Goal: Task Accomplishment & Management: Complete application form

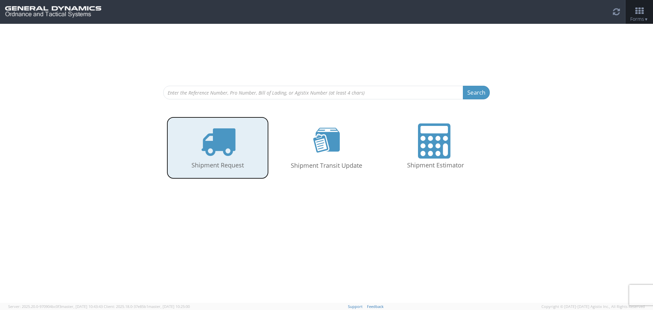
click at [216, 143] on icon at bounding box center [217, 141] width 35 height 35
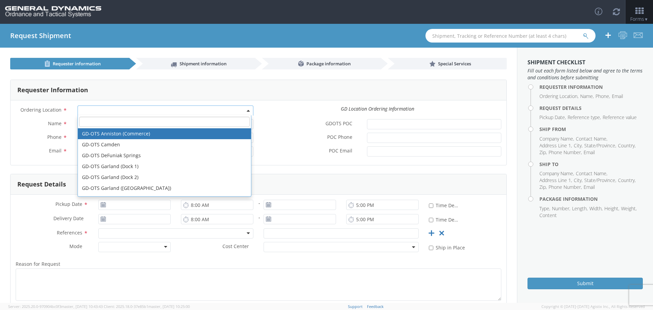
click at [94, 109] on span at bounding box center [166, 110] width 176 height 10
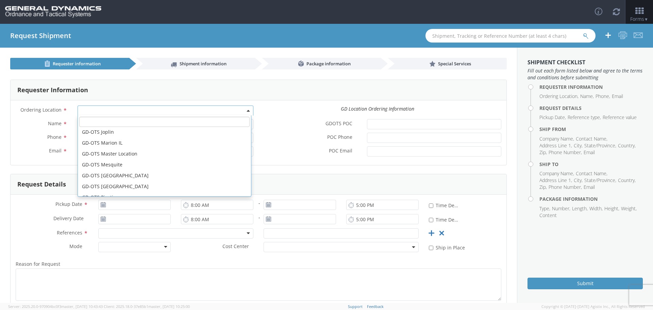
scroll to position [102, 0]
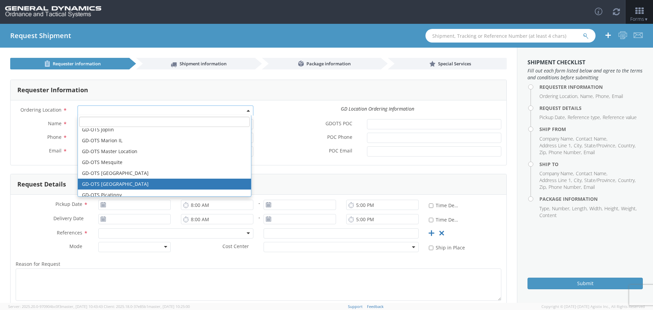
select select "311"
type input "marie.monarch@gd-ots.com"
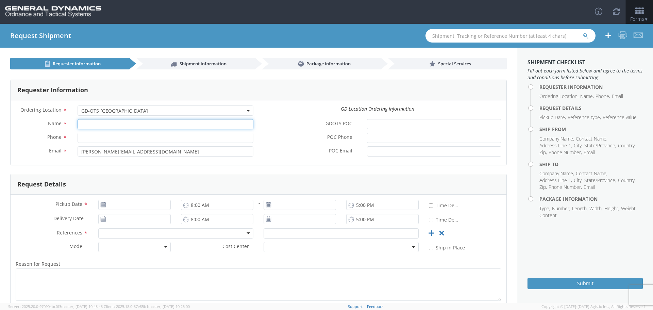
click at [88, 127] on input "Name *" at bounding box center [166, 124] width 176 height 10
type input "Rob Cobb"
click at [91, 138] on input "Phone *" at bounding box center [166, 138] width 176 height 10
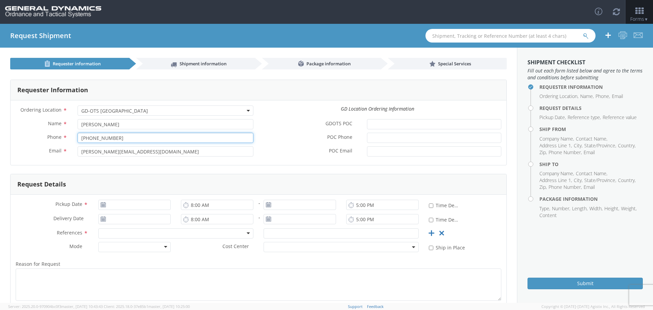
type input "850-897-6244"
click at [93, 153] on input "marie.monarch@gd-ots.com" at bounding box center [166, 151] width 176 height 10
click at [102, 203] on icon at bounding box center [103, 204] width 6 height 5
click at [103, 204] on use at bounding box center [103, 204] width 5 height 5
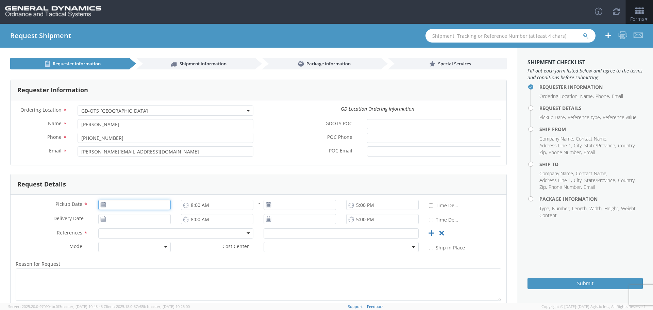
type input "10/02/2025"
click at [123, 204] on input "10/02/2025" at bounding box center [134, 205] width 72 height 10
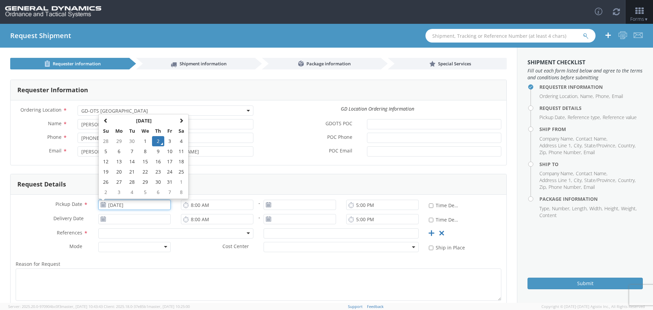
click at [123, 204] on input "10/02/2025" at bounding box center [134, 205] width 72 height 10
click at [160, 206] on input "10/02/2025" at bounding box center [134, 205] width 72 height 10
type input "10/02/2025"
click at [279, 204] on input "10/02/2025" at bounding box center [300, 205] width 72 height 10
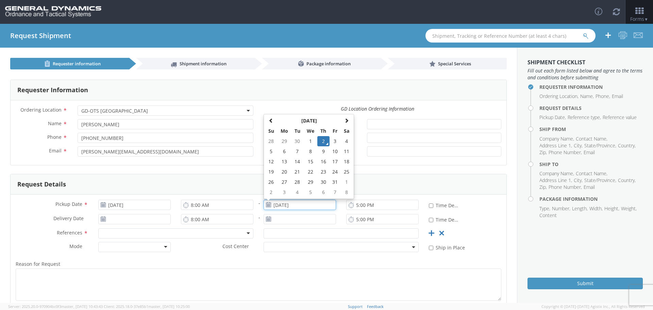
click at [306, 202] on input "10/02/2025" at bounding box center [300, 205] width 72 height 10
click at [117, 231] on div at bounding box center [175, 233] width 155 height 10
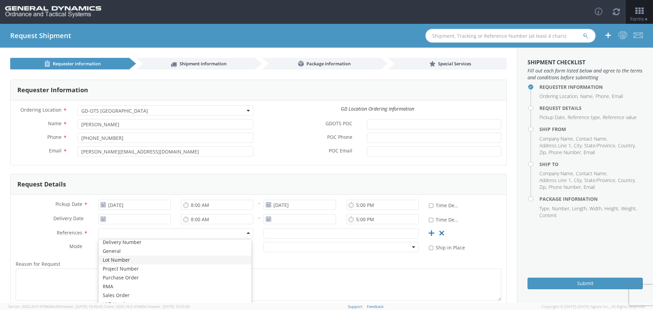
scroll to position [33, 0]
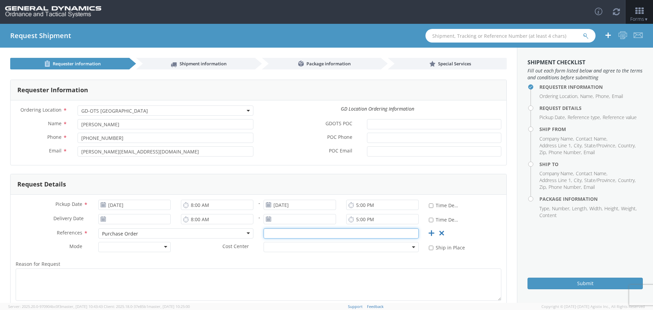
click at [292, 233] on input "text" at bounding box center [341, 233] width 155 height 10
type input "97853 & 92025"
click at [165, 246] on div at bounding box center [134, 247] width 72 height 10
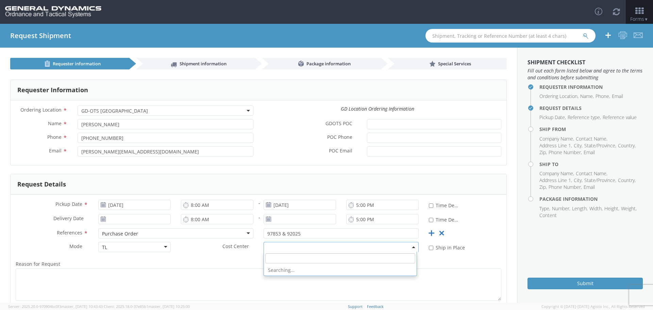
click at [412, 247] on b at bounding box center [413, 247] width 3 height 2
click at [413, 246] on span at bounding box center [413, 247] width 1 height 10
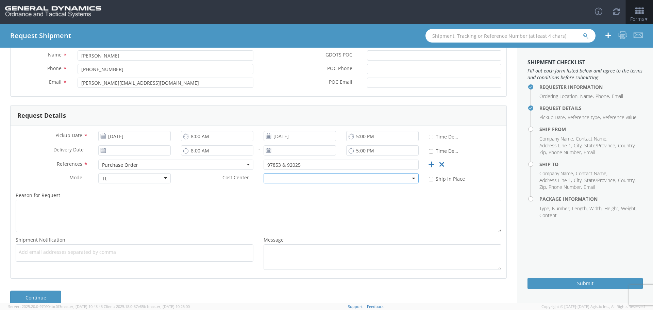
scroll to position [80, 0]
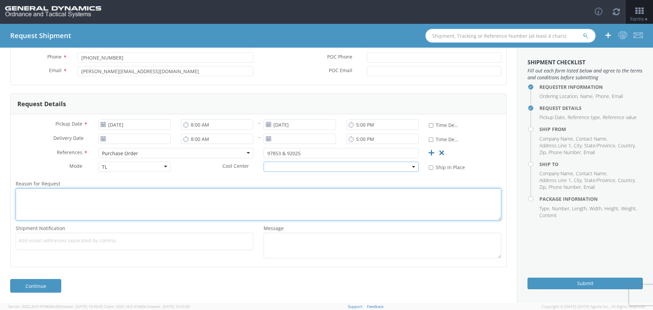
click at [24, 196] on textarea "Reason for Request *" at bounding box center [259, 204] width 486 height 32
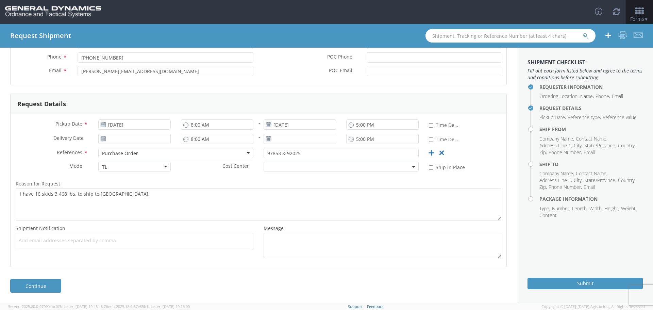
click at [0, 252] on div "Requester Information Ordering Location * GD-OTS Anniston (Commerce) GD-OTS Cam…" at bounding box center [258, 128] width 517 height 278
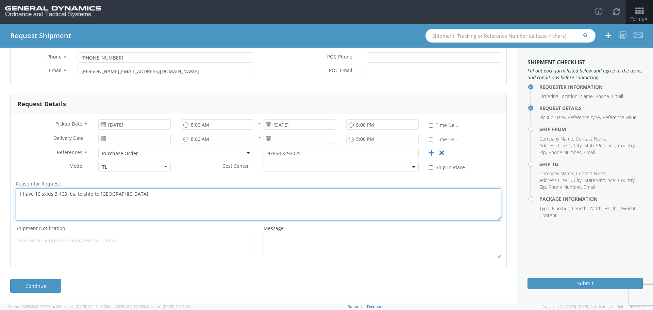
click at [120, 194] on textarea "I have 16 skids 3,468 lbs. to ship to Camden," at bounding box center [259, 204] width 486 height 32
type textarea "I have 16 skids 3,468 lbs. to ship to Camden, AR."
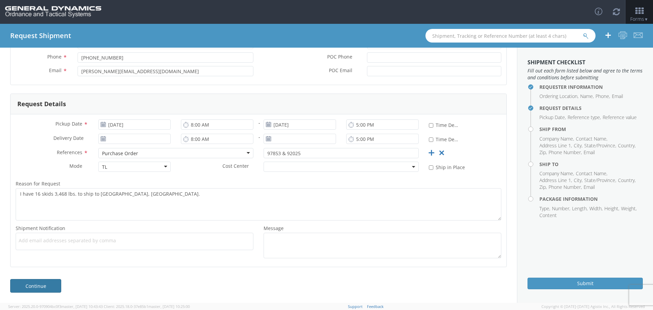
click at [44, 284] on link "Continue" at bounding box center [35, 286] width 51 height 14
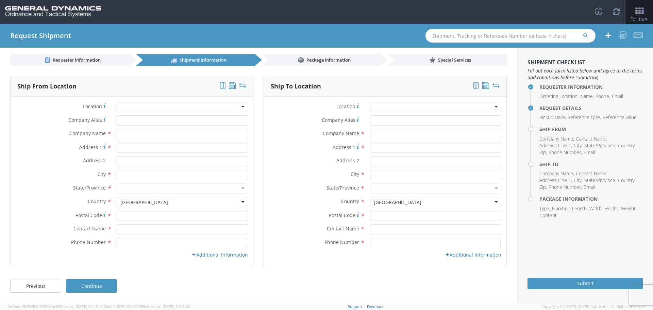
scroll to position [4, 0]
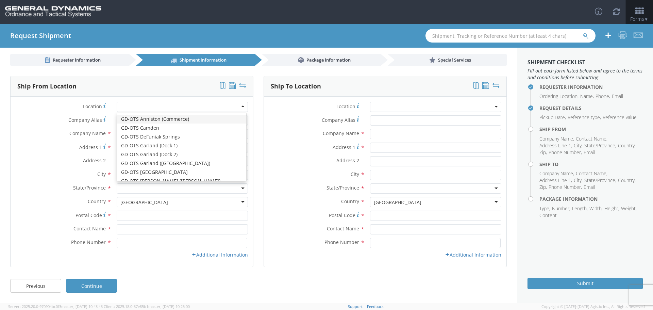
click at [239, 106] on div at bounding box center [182, 107] width 131 height 10
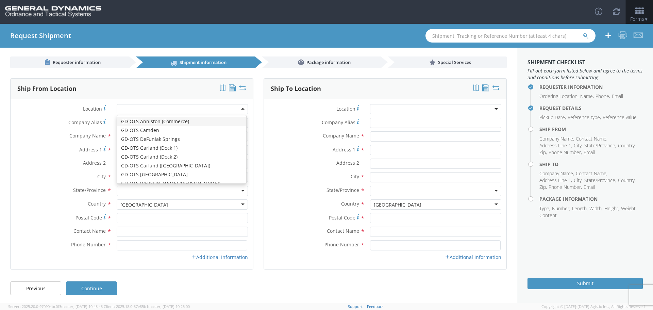
scroll to position [0, 0]
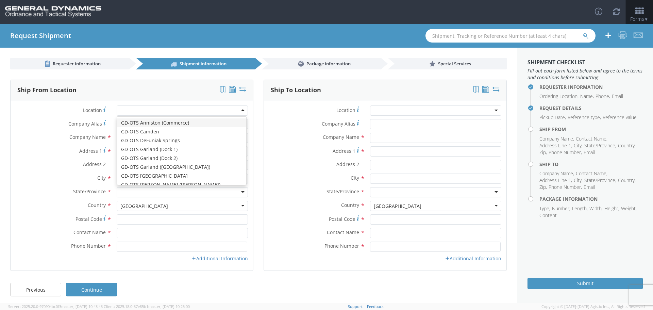
click at [120, 112] on input "select-one" at bounding box center [120, 111] width 1 height 7
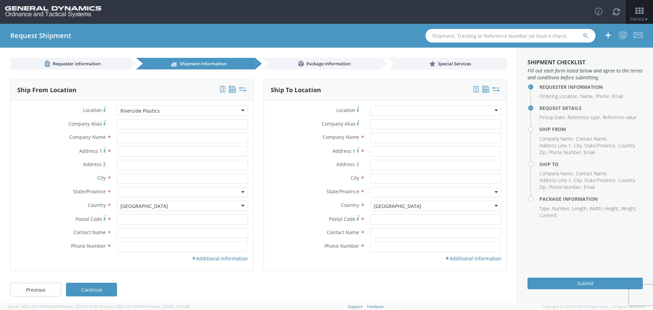
type input "Riverside Plastics"
click at [134, 122] on input "Company Alias *" at bounding box center [182, 124] width 131 height 10
click at [133, 136] on input "text" at bounding box center [182, 138] width 131 height 10
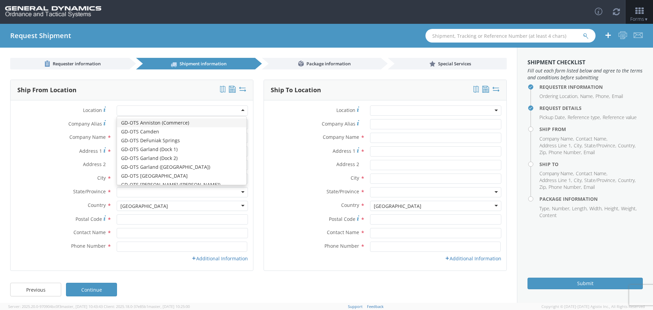
click at [241, 109] on div at bounding box center [182, 110] width 131 height 10
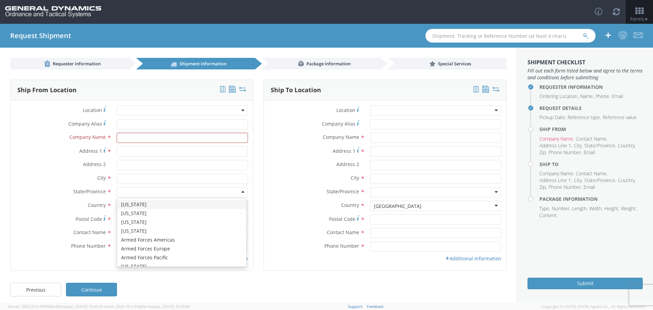
click at [145, 191] on div at bounding box center [182, 192] width 131 height 10
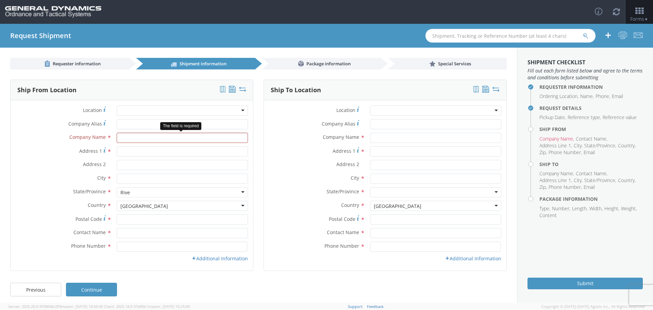
type input "Rive"
click at [127, 141] on input "text" at bounding box center [182, 138] width 131 height 10
type input "Riverside Plastics"
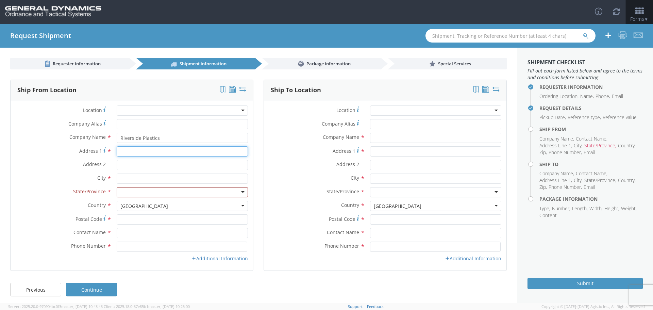
click at [123, 152] on input "Address 1 *" at bounding box center [182, 151] width 131 height 10
type input "900 Washington St"
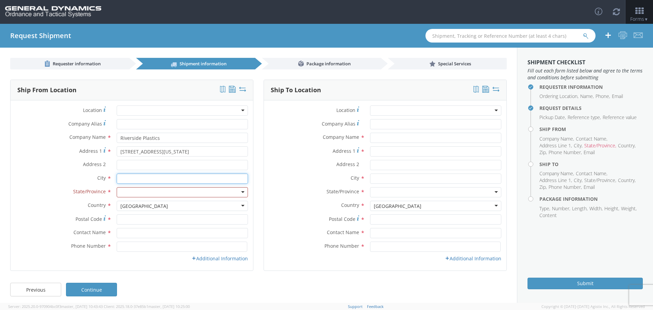
click at [123, 180] on input "text" at bounding box center [182, 179] width 131 height 10
type input "Bonaparte"
click at [240, 191] on div at bounding box center [182, 192] width 131 height 10
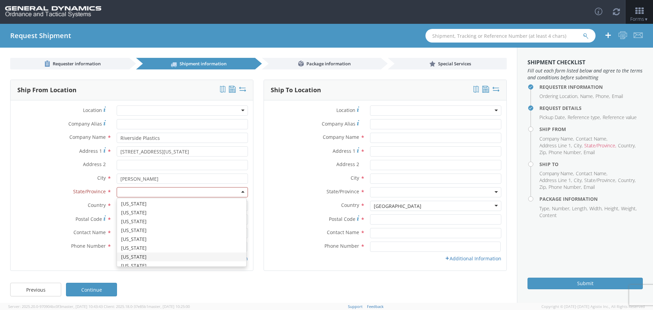
scroll to position [136, 0]
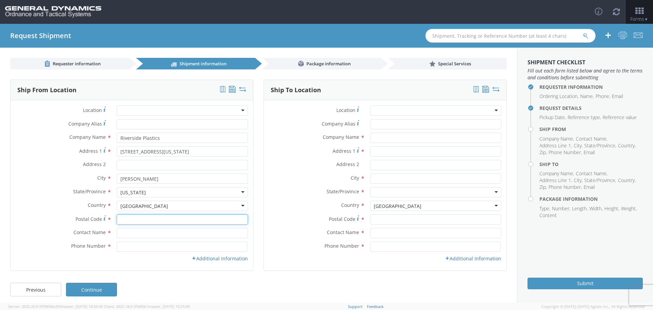
click at [126, 219] on input "Postal Code *" at bounding box center [182, 219] width 131 height 10
type input "52620"
click at [129, 232] on input "text" at bounding box center [182, 233] width 131 height 10
type input "Colette Patton"
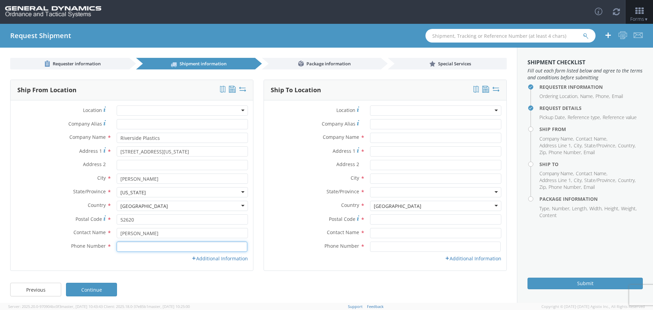
click at [127, 246] on input at bounding box center [182, 247] width 131 height 10
type input "319-592-3166"
click at [193, 258] on icon at bounding box center [194, 258] width 5 height 5
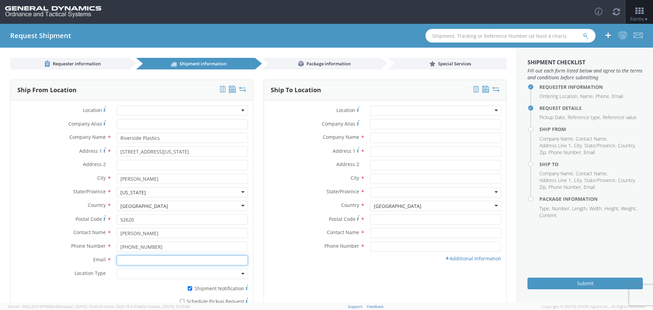
click at [136, 262] on input "Email *" at bounding box center [182, 260] width 131 height 10
type input "cpatton@rpimolding.com"
click at [240, 272] on div at bounding box center [182, 274] width 131 height 10
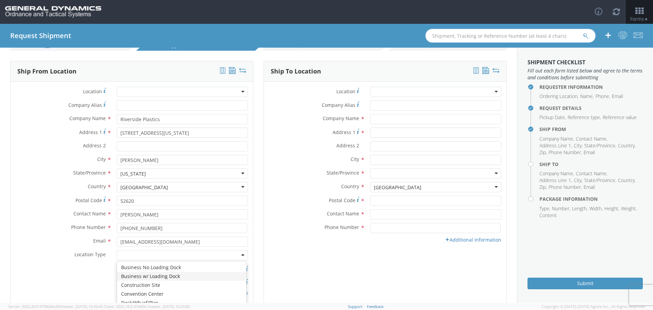
scroll to position [34, 0]
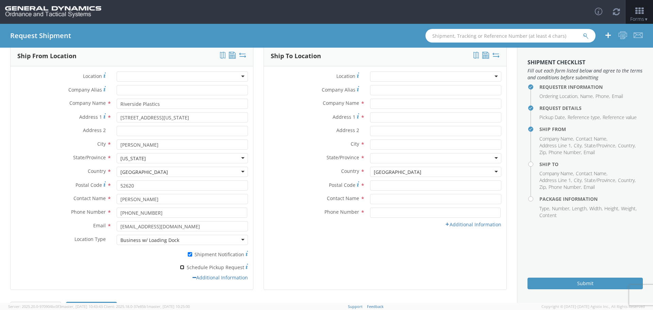
click at [182, 266] on input "* Schedule Pickup Request" at bounding box center [182, 267] width 4 height 4
checkbox input "true"
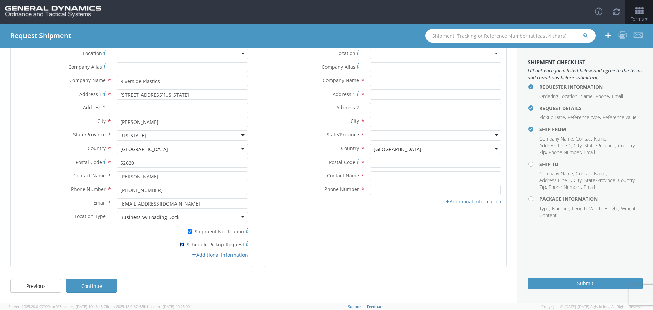
scroll to position [0, 0]
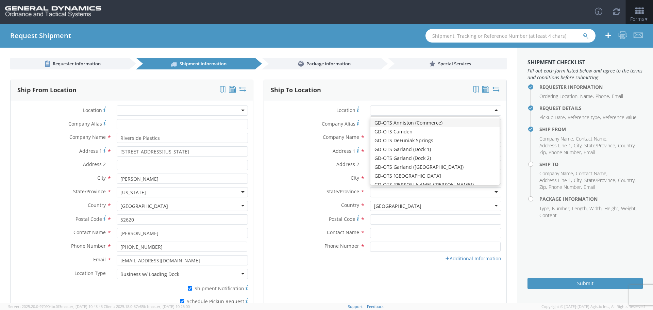
click at [493, 109] on div at bounding box center [435, 110] width 131 height 10
type input "General Dynamics - OTS"
type input "Highway 274"
type input "CAMDEN"
type input "71701"
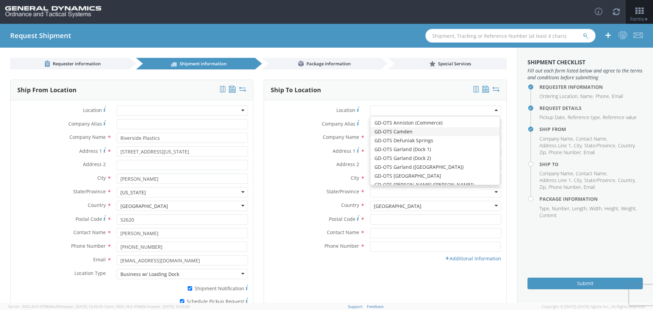
type input "850-897-6268"
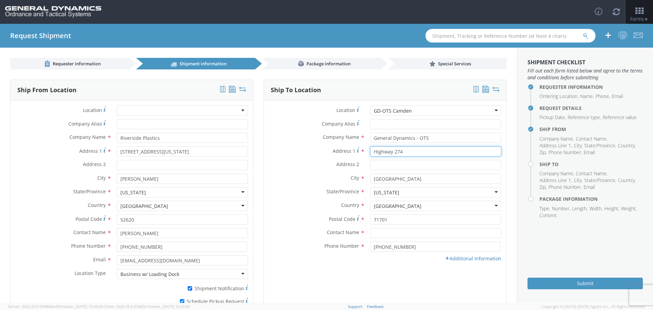
drag, startPoint x: 400, startPoint y: 152, endPoint x: 360, endPoint y: 155, distance: 40.3
click at [360, 155] on div "Address 1 * Highway 274" at bounding box center [385, 151] width 243 height 10
type input "6"
type input "6258 Spellman Road"
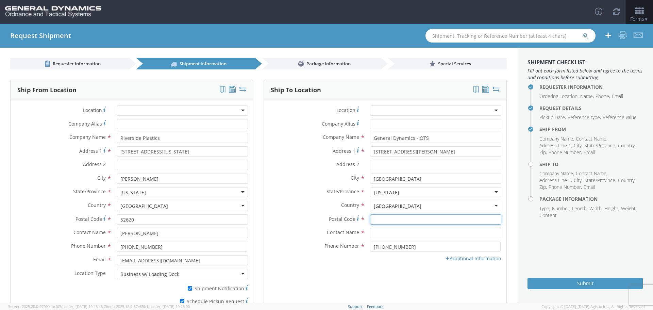
click at [379, 220] on input "Postal Code *" at bounding box center [435, 219] width 131 height 10
type input "71701"
click at [372, 232] on input "text" at bounding box center [435, 233] width 131 height 10
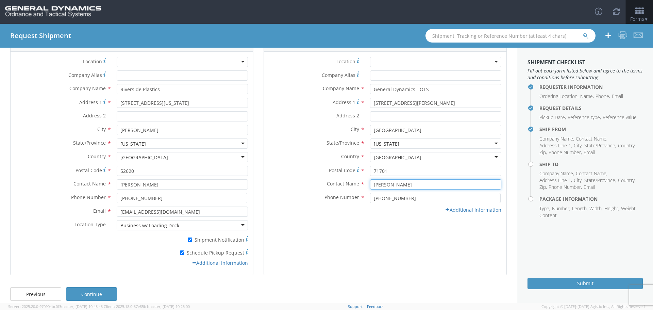
scroll to position [57, 0]
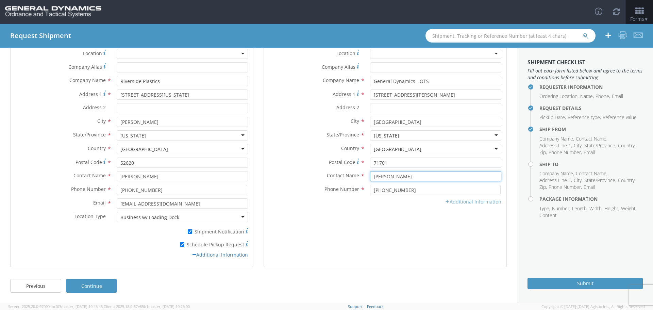
type input "Rob Cobb"
click at [445, 202] on icon at bounding box center [447, 201] width 5 height 5
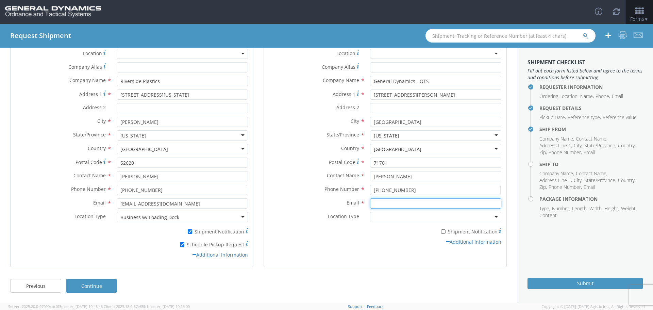
click at [378, 203] on input "Email *" at bounding box center [435, 203] width 131 height 10
type input "Rob.Cobb@gd-OTS.com"
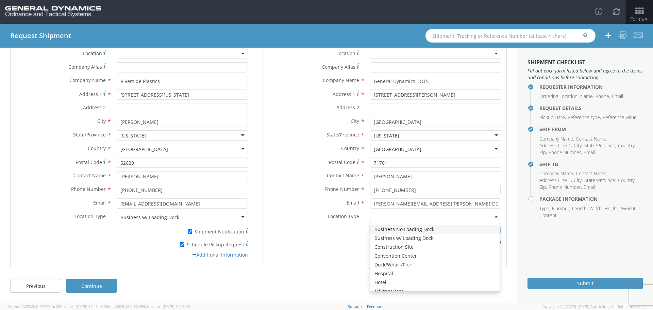
click at [491, 216] on div at bounding box center [435, 217] width 131 height 10
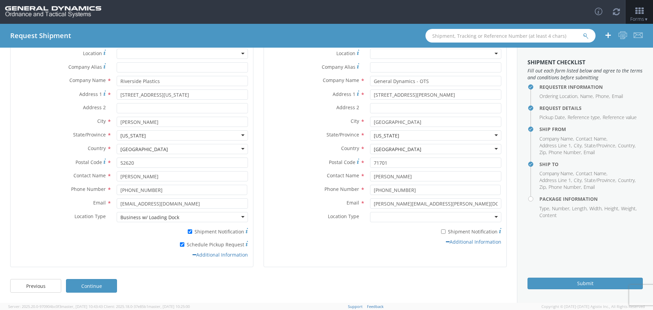
click at [315, 247] on div "Email * Rob.Cobb@gd-OTS.com Location Type * Business No Loading Dock Business w…" at bounding box center [385, 223] width 243 height 50
click at [441, 231] on input "* Shipment Notification" at bounding box center [443, 231] width 4 height 4
checkbox input "true"
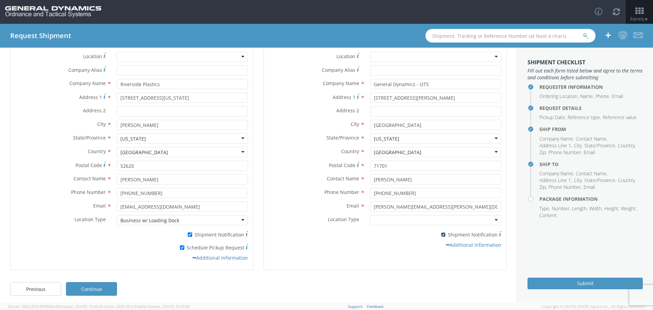
scroll to position [57, 0]
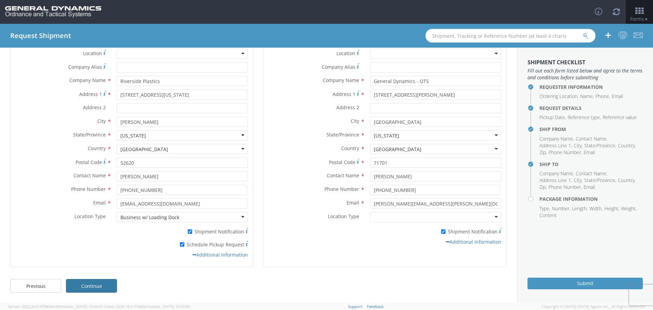
click at [99, 283] on link "Continue" at bounding box center [91, 286] width 51 height 14
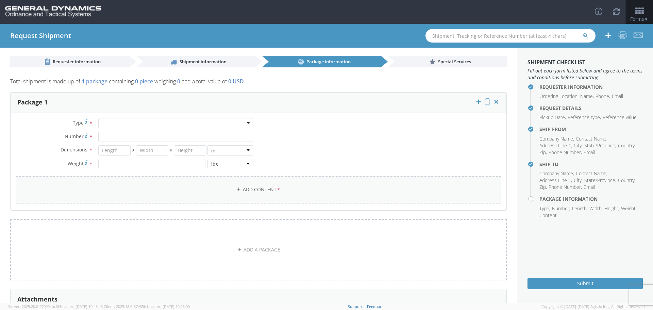
scroll to position [0, 0]
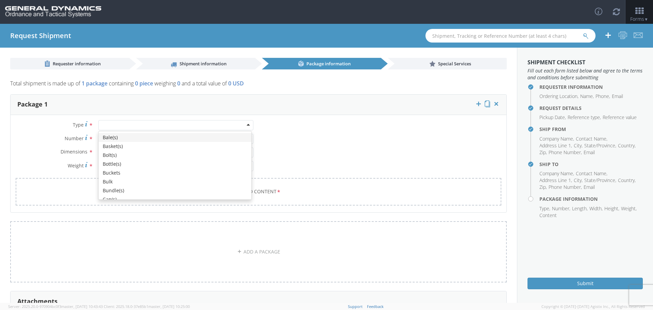
click at [110, 125] on div at bounding box center [175, 125] width 155 height 10
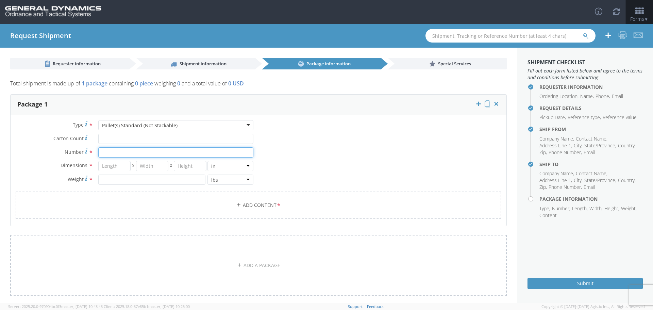
click at [113, 154] on input "Number *" at bounding box center [175, 152] width 155 height 10
type input "16"
click at [119, 167] on input "number" at bounding box center [114, 166] width 32 height 10
type input "48"
click at [149, 167] on input "number" at bounding box center [152, 166] width 32 height 10
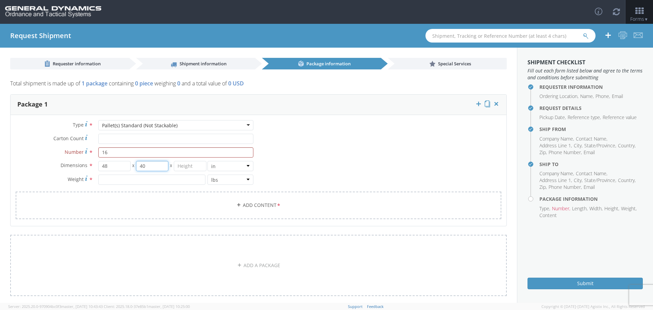
type input "40"
click at [194, 167] on input "number" at bounding box center [190, 166] width 32 height 10
type input "77"
click at [110, 180] on input "number" at bounding box center [151, 180] width 107 height 10
type input "3468"
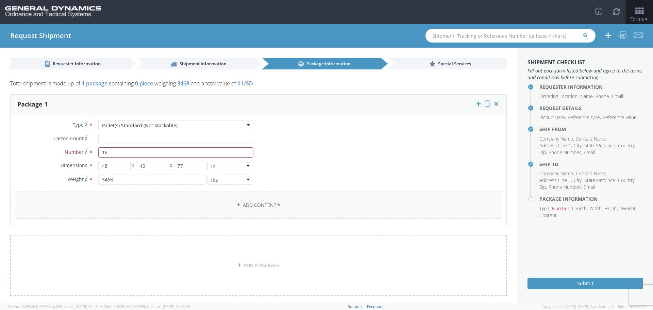
click at [236, 204] on icon at bounding box center [238, 204] width 5 height 5
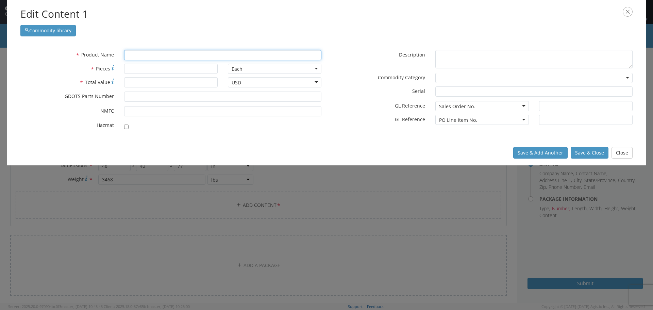
click at [138, 54] on input "text" at bounding box center [222, 55] width 197 height 10
type input "Ob"
type input "Obt"
type input "ObtURATOR"
type input "Obtur"
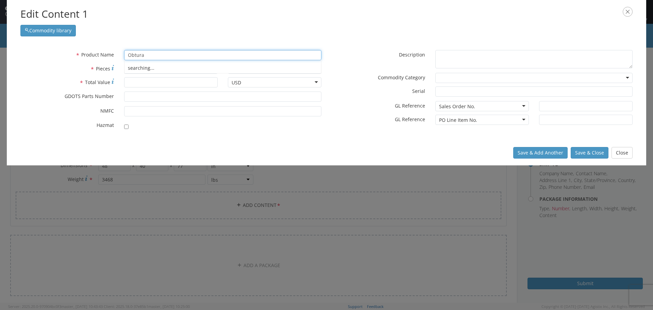
type input "Obturat"
click at [140, 66] on strong "OBTURATOR" at bounding box center [142, 68] width 29 height 6
type input "OBTURATOR"
type input "41001026"
checkbox input "true"
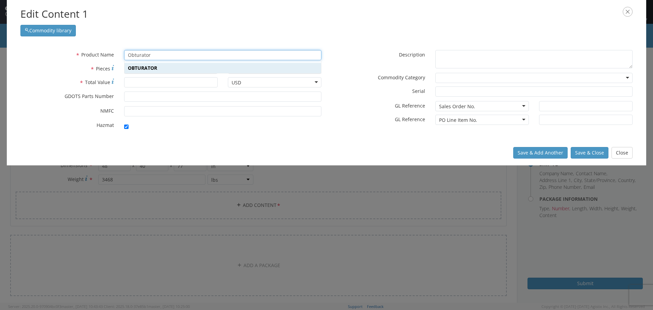
type textarea "OBTURATOR"
type input "Marion,IL"
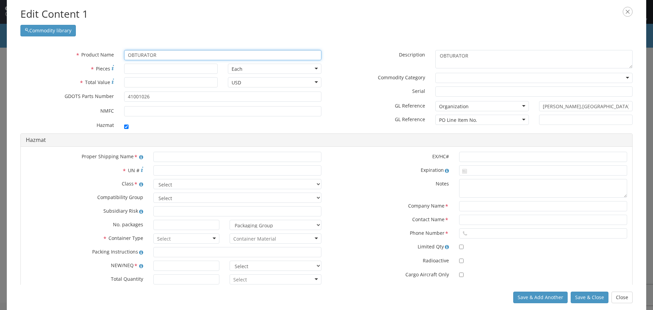
type input "OBTURATOR"
click at [132, 65] on input "* Pieces" at bounding box center [171, 69] width 94 height 10
type input "35,200"
click at [136, 82] on input "* Total Value" at bounding box center [171, 82] width 94 height 10
click at [43, 240] on label "* Container Type" at bounding box center [85, 237] width 128 height 9
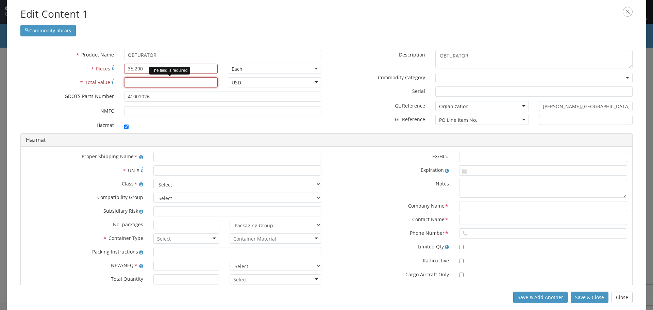
click at [141, 81] on input "* Total Value" at bounding box center [171, 82] width 94 height 10
type input "30624"
click at [125, 126] on input "checkbox" at bounding box center [126, 127] width 4 height 4
checkbox input "false"
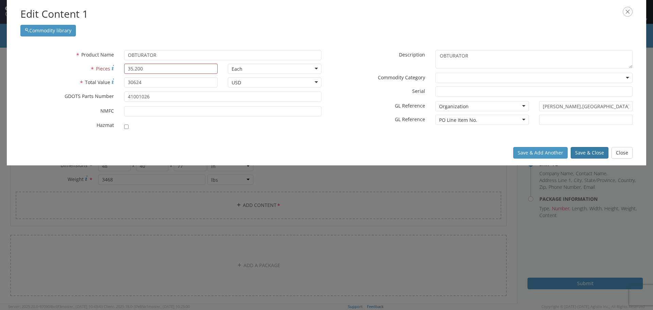
click at [589, 150] on button "Save & Close" at bounding box center [590, 153] width 38 height 12
click at [581, 153] on button "Save & Close" at bounding box center [590, 153] width 38 height 12
click at [135, 68] on input "35,200" at bounding box center [171, 69] width 94 height 10
type input "35200"
click at [588, 151] on button "Save & Close" at bounding box center [590, 153] width 38 height 12
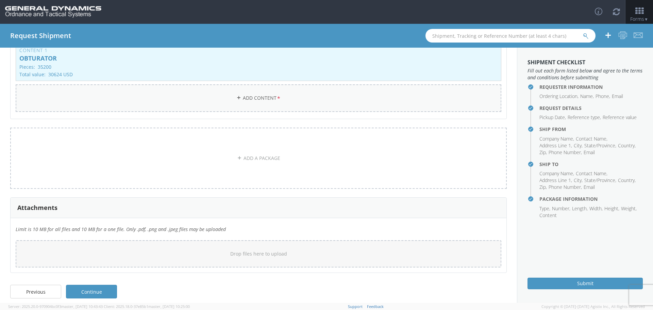
scroll to position [153, 0]
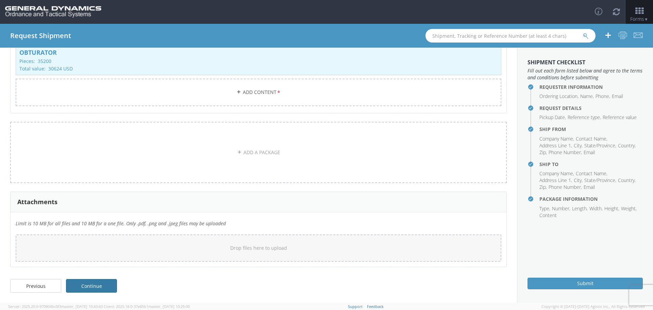
click at [88, 284] on link "Continue" at bounding box center [91, 286] width 51 height 14
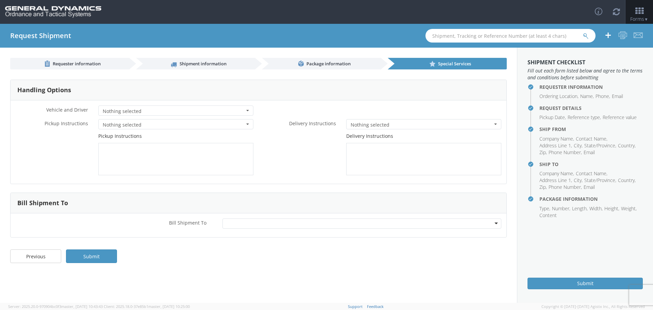
scroll to position [0, 0]
click at [497, 223] on div at bounding box center [362, 223] width 279 height 10
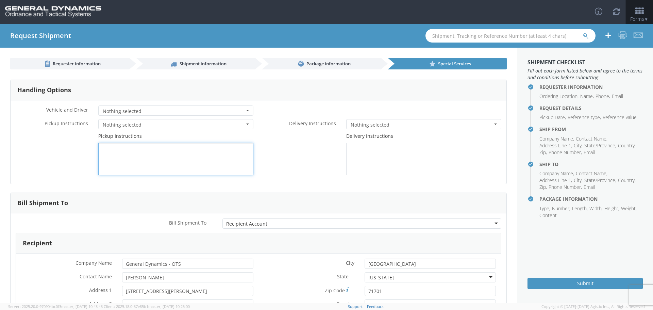
click at [105, 149] on textarea at bounding box center [175, 159] width 155 height 32
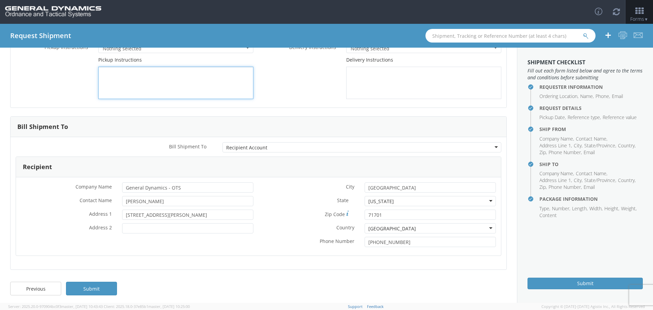
scroll to position [79, 0]
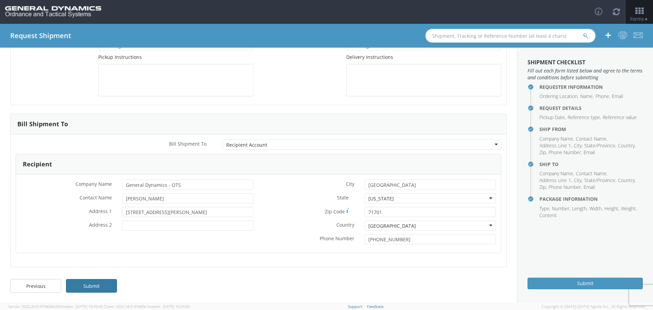
click at [93, 285] on link "Submit" at bounding box center [91, 286] width 51 height 14
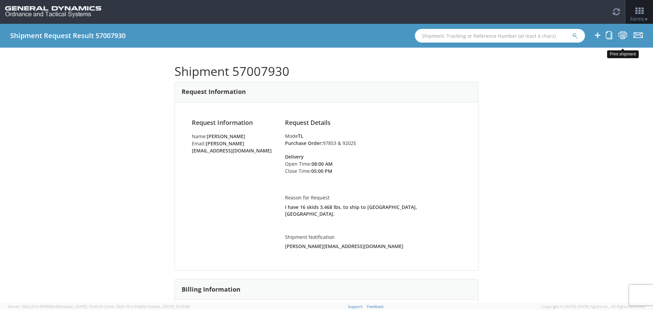
click at [624, 35] on icon at bounding box center [623, 35] width 9 height 9
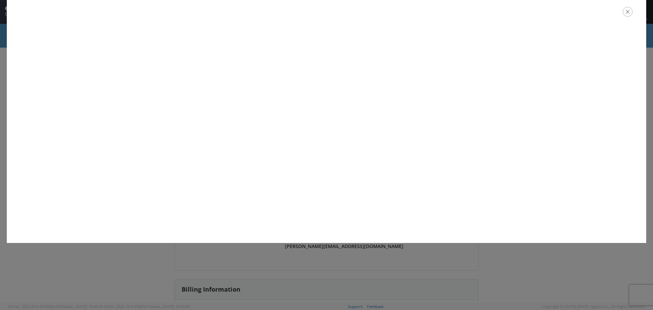
click at [627, 12] on icon "button" at bounding box center [628, 12] width 10 height 10
